Goal: Information Seeking & Learning: Learn about a topic

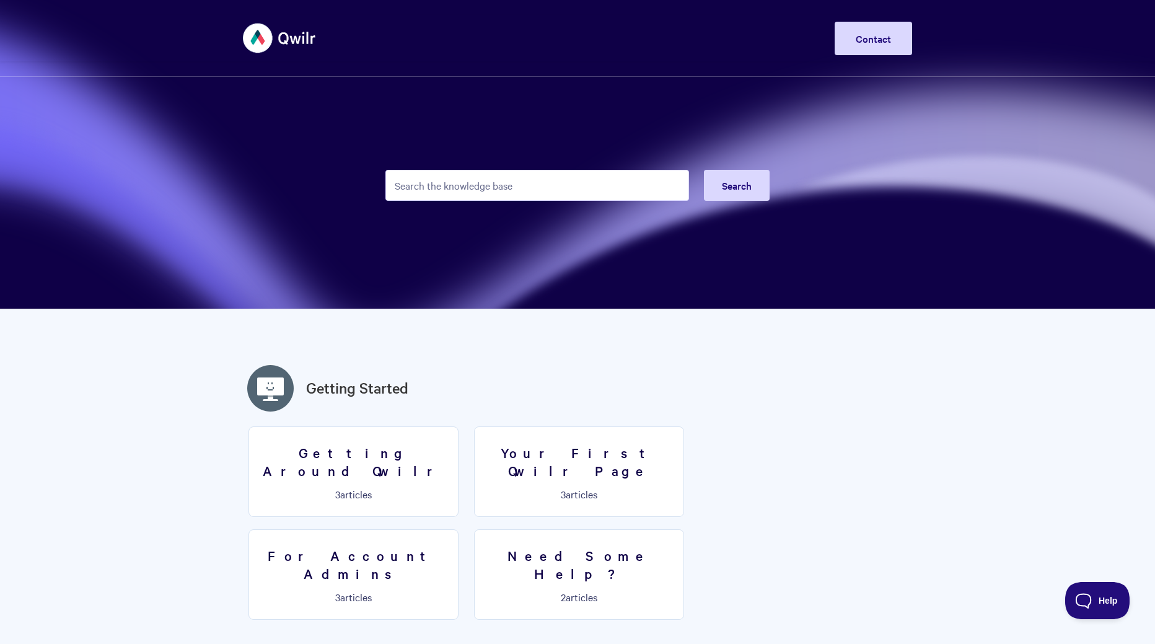
click at [460, 191] on input "Search the knowledge base" at bounding box center [537, 185] width 304 height 31
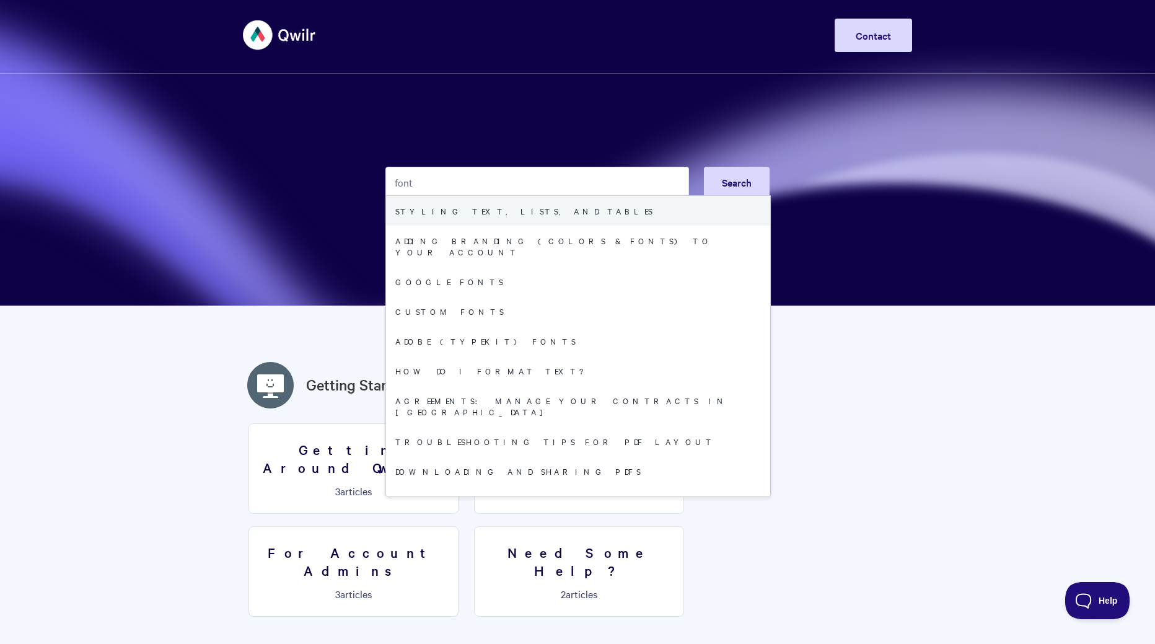
scroll to position [1, 0]
type input "font"
click at [455, 208] on link "Styling text, lists, and tables" at bounding box center [578, 210] width 384 height 30
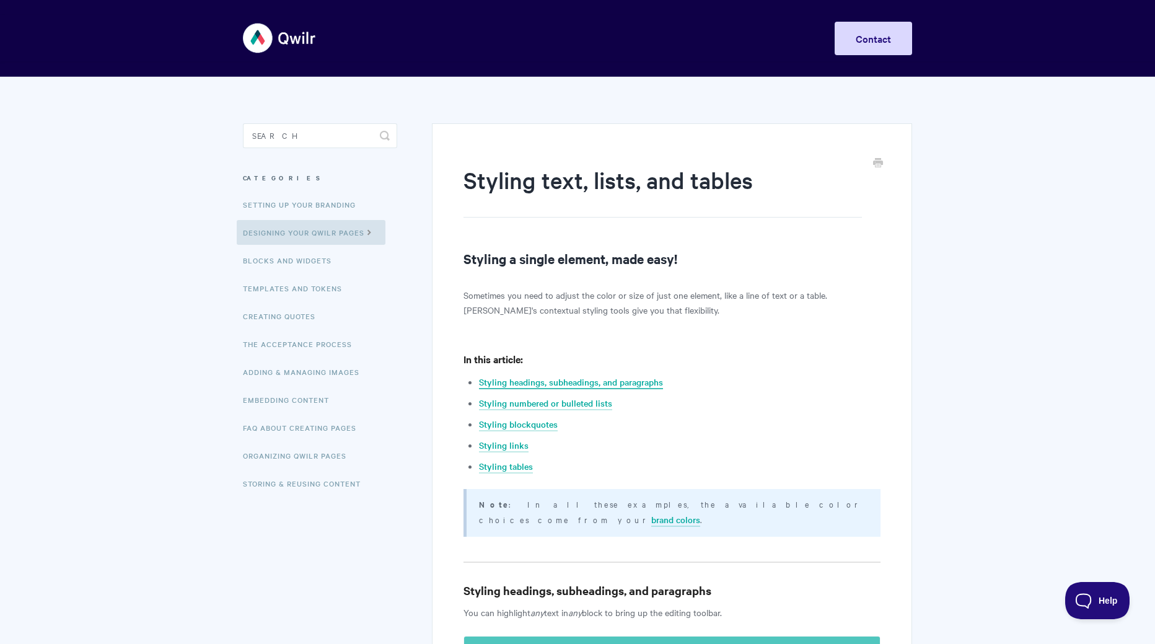
click at [629, 379] on link "Styling headings, subheadings, and paragraphs" at bounding box center [571, 382] width 184 height 14
